Goal: Complete application form: Complete application form

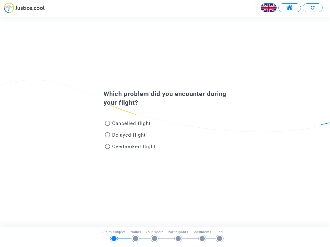
click at [268, 8] on img at bounding box center [268, 7] width 15 height 15
click at [289, 8] on span at bounding box center [289, 7] width 6 height 7
click at [312, 8] on div at bounding box center [165, 10] width 330 height 14
click at [165, 122] on div "Cancelled flight" at bounding box center [157, 125] width 114 height 12
click at [127, 124] on span "Cancelled flight" at bounding box center [131, 124] width 38 height 6
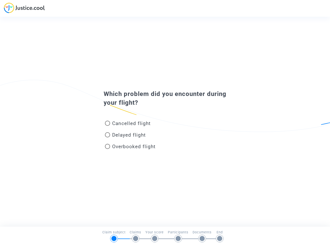
click at [107, 126] on input "Cancelled flight" at bounding box center [107, 126] width 0 height 0
radio input "true"
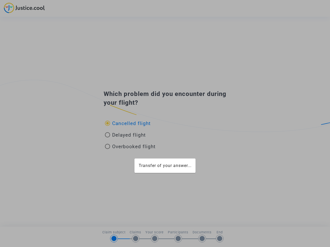
click at [127, 123] on div "Transfer of your answer..." at bounding box center [165, 123] width 330 height 247
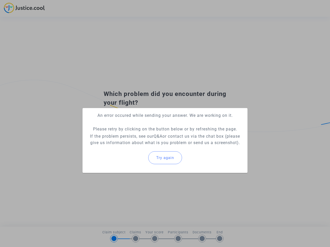
click at [125, 136] on p "If the problem persists, see our Q&A or contact us via the chat box (please giv…" at bounding box center [165, 139] width 157 height 13
click at [125, 135] on p "If the problem persists, see our Q&A or contact us via the chat box (please giv…" at bounding box center [165, 139] width 157 height 13
click at [130, 148] on div "Try again" at bounding box center [165, 158] width 157 height 22
click at [130, 147] on mat-card "An error occured while sending your answer. We are working on it. Please retry …" at bounding box center [164, 140] width 165 height 65
